Goal: Book appointment/travel/reservation

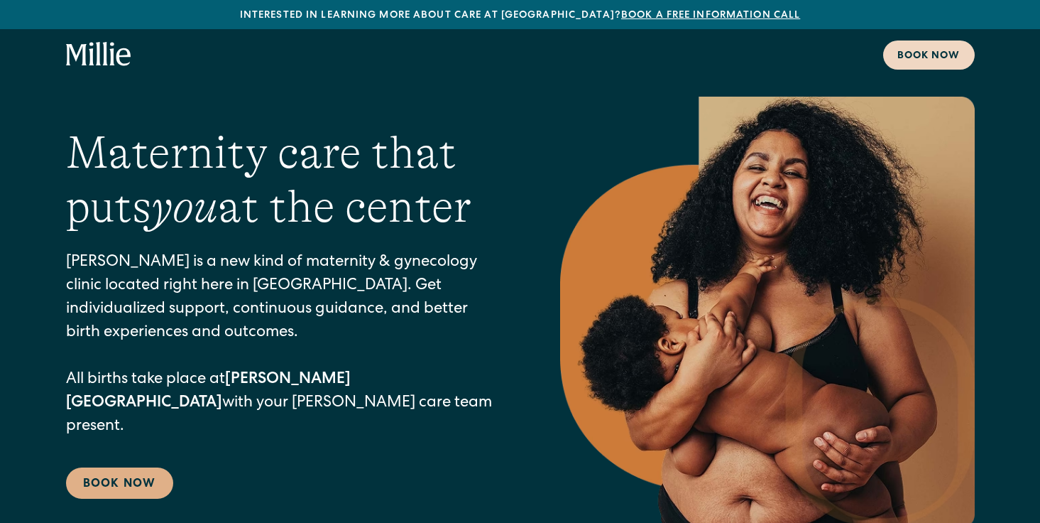
click at [929, 46] on link "Book now" at bounding box center [930, 54] width 92 height 29
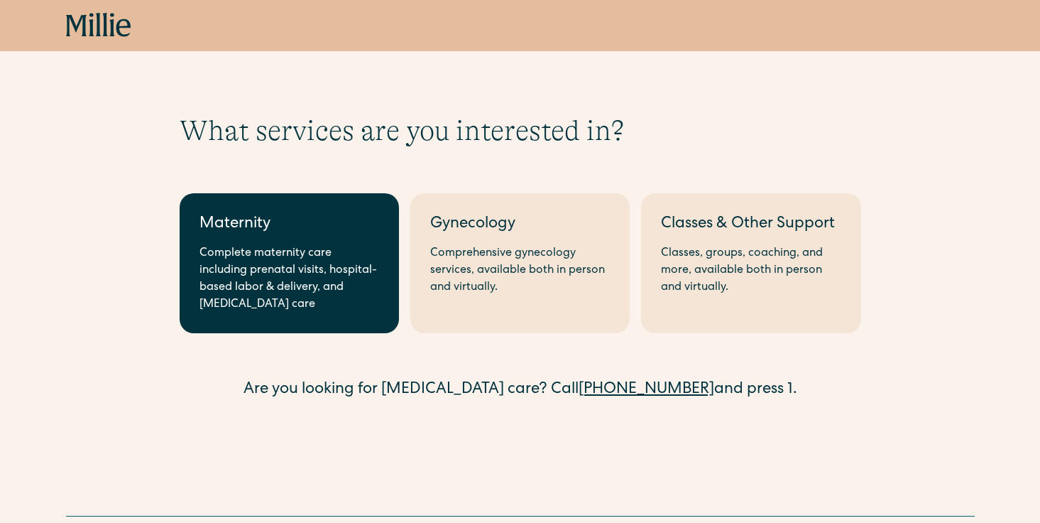
click at [347, 246] on div "Complete maternity care including prenatal visits, hospital-based labor & deliv…" at bounding box center [290, 279] width 180 height 68
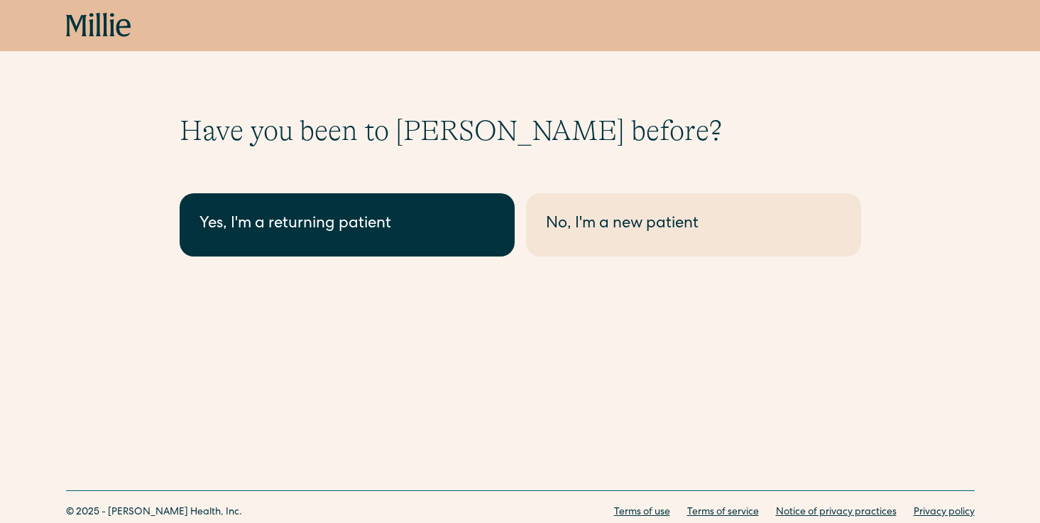
click at [430, 229] on div "Yes, I'm a returning patient" at bounding box center [347, 224] width 295 height 23
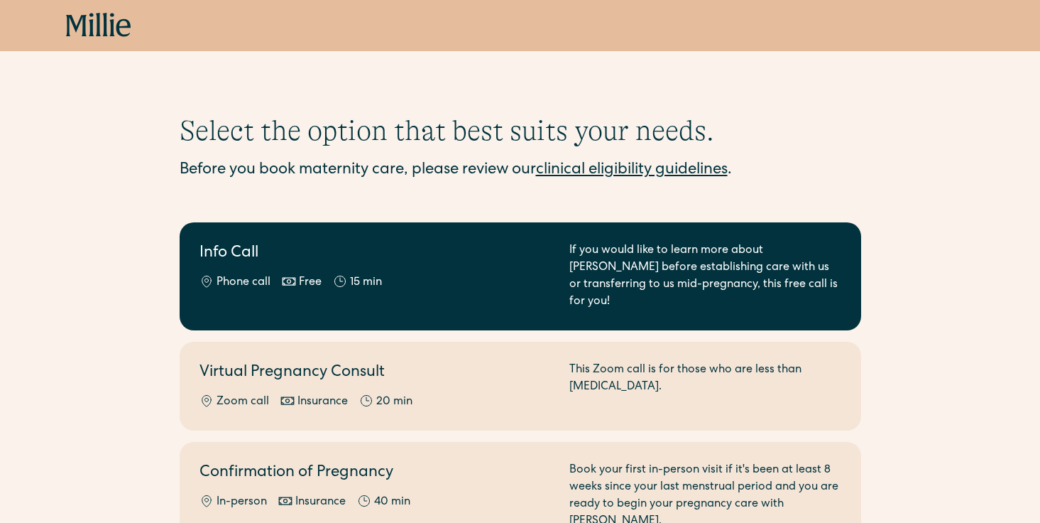
click at [418, 273] on div "Info Call Phone call Free 15 min" at bounding box center [376, 276] width 353 height 68
